Goal: Check status: Check status

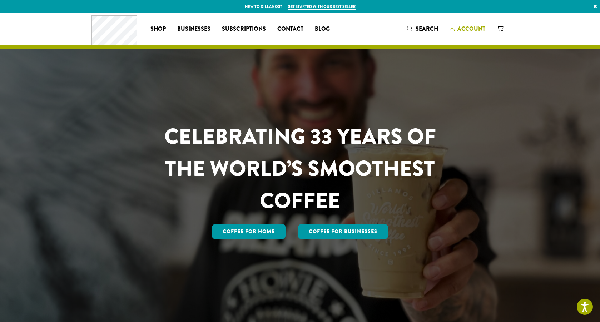
click at [461, 31] on span "Account" at bounding box center [472, 29] width 28 height 8
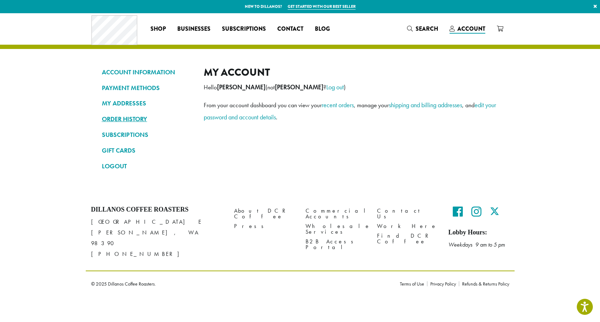
click at [139, 121] on link "ORDER HISTORY" at bounding box center [147, 119] width 91 height 12
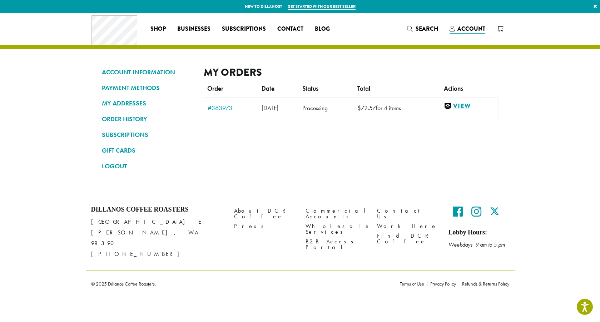
click at [467, 105] on link "View" at bounding box center [469, 106] width 51 height 9
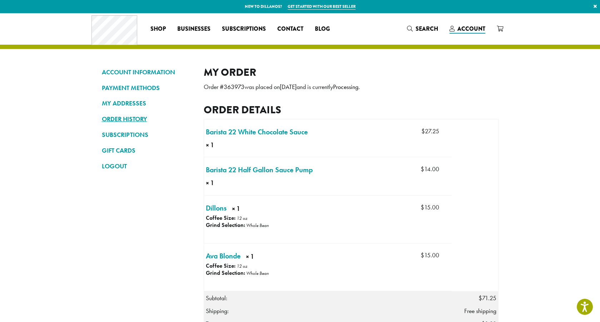
click at [136, 118] on link "ORDER HISTORY" at bounding box center [147, 119] width 91 height 12
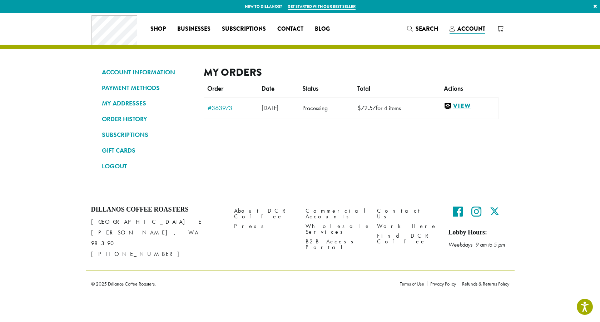
click at [465, 106] on link "View" at bounding box center [469, 106] width 51 height 9
